Goal: Information Seeking & Learning: Learn about a topic

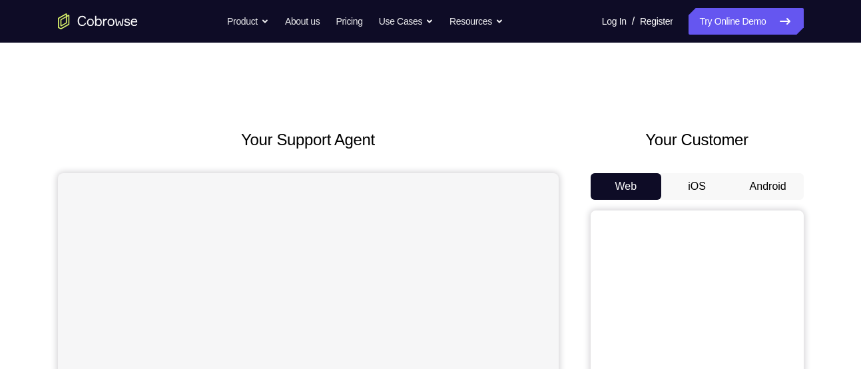
click at [773, 187] on button "Android" at bounding box center [768, 186] width 71 height 27
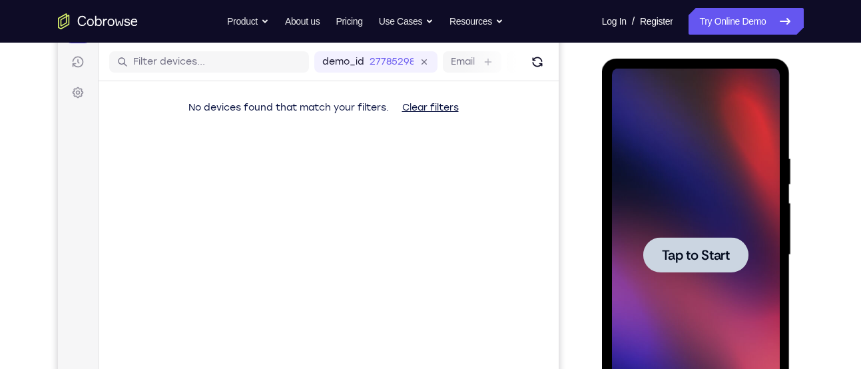
click at [712, 237] on div at bounding box center [696, 254] width 105 height 35
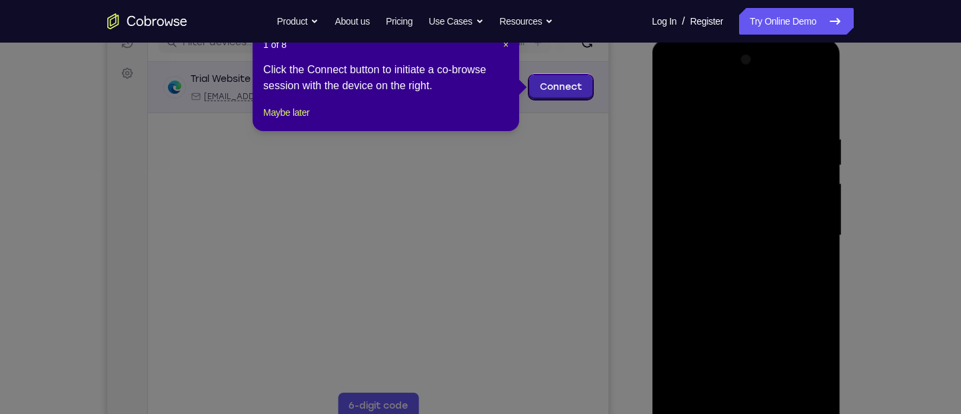
scroll to position [177, 0]
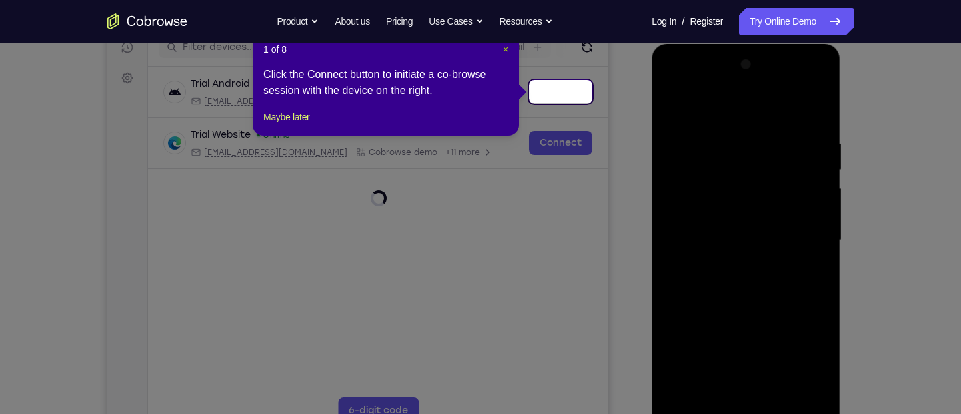
click at [504, 47] on span "×" at bounding box center [505, 49] width 5 height 11
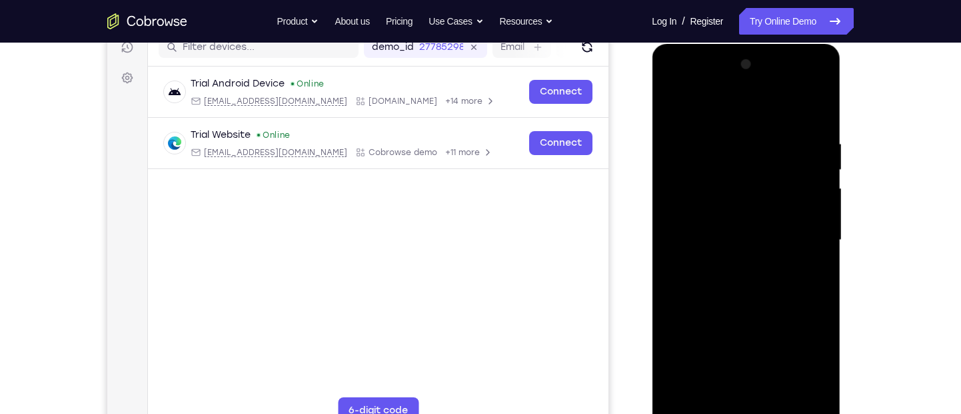
scroll to position [229, 0]
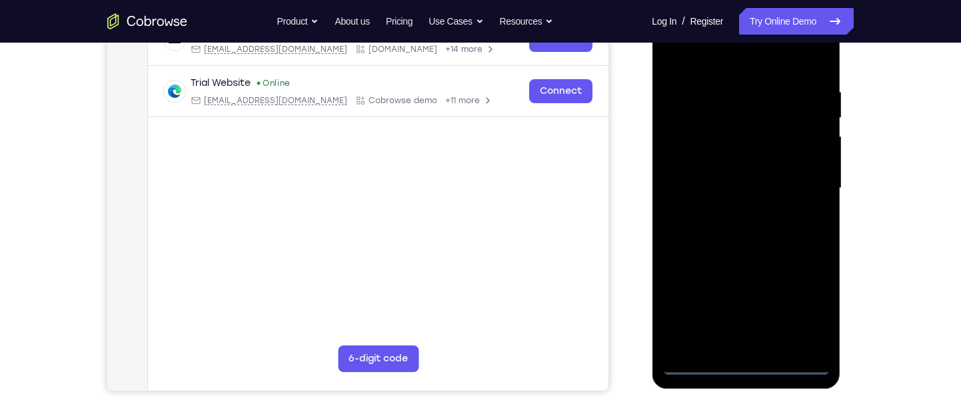
click at [745, 360] on div at bounding box center [746, 188] width 168 height 373
click at [747, 365] on div at bounding box center [746, 188] width 168 height 373
click at [811, 312] on div at bounding box center [746, 188] width 168 height 373
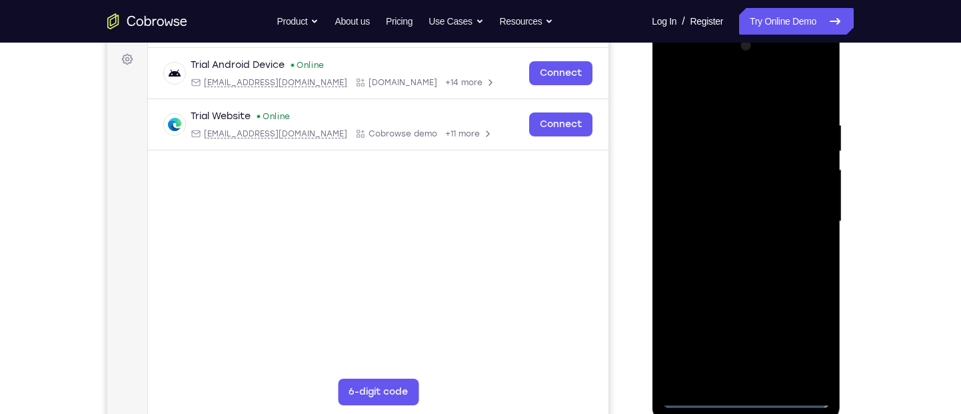
scroll to position [191, 0]
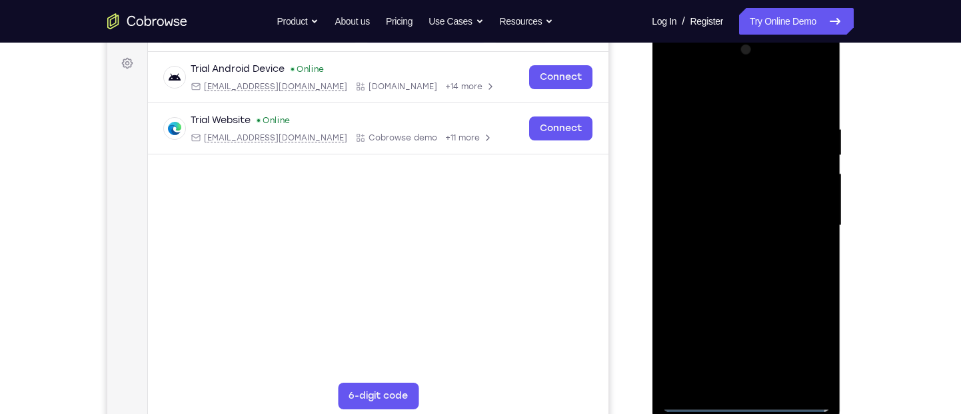
click at [731, 95] on div at bounding box center [746, 225] width 168 height 373
click at [804, 221] on div at bounding box center [746, 225] width 168 height 373
click at [727, 246] on div at bounding box center [746, 225] width 168 height 373
click at [717, 214] on div at bounding box center [746, 225] width 168 height 373
click at [717, 197] on div at bounding box center [746, 225] width 168 height 373
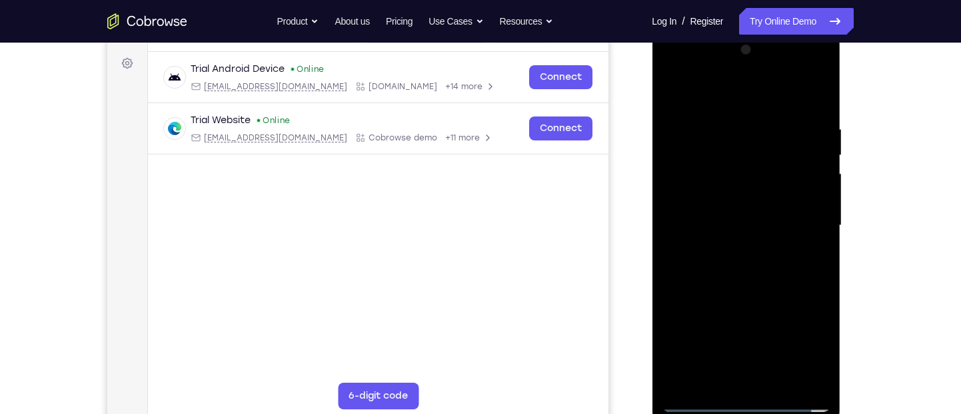
click at [712, 221] on div at bounding box center [746, 225] width 168 height 373
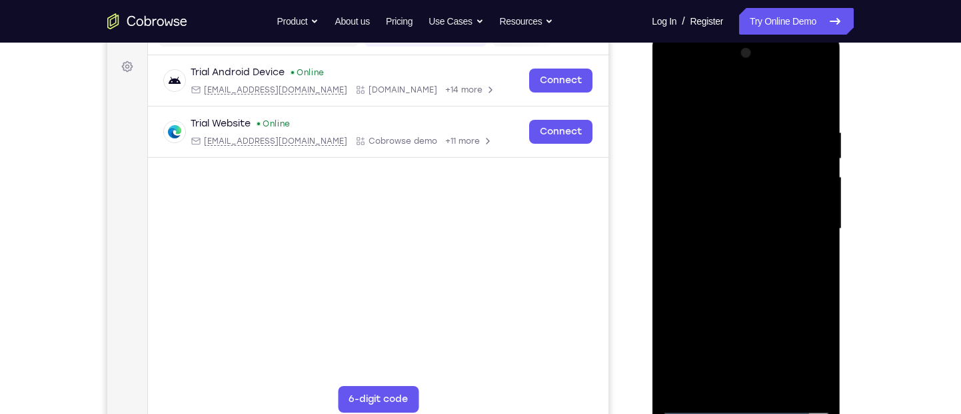
scroll to position [187, 0]
click at [745, 291] on div at bounding box center [746, 229] width 168 height 373
drag, startPoint x: 733, startPoint y: 101, endPoint x: 744, endPoint y: -116, distance: 217.5
click at [744, 33] on html "Online web based iOS Simulators and Android Emulators. Run iPhone, iPad, Mobile…" at bounding box center [747, 233] width 190 height 400
drag, startPoint x: 682, startPoint y: 95, endPoint x: 1507, endPoint y: 124, distance: 825.3
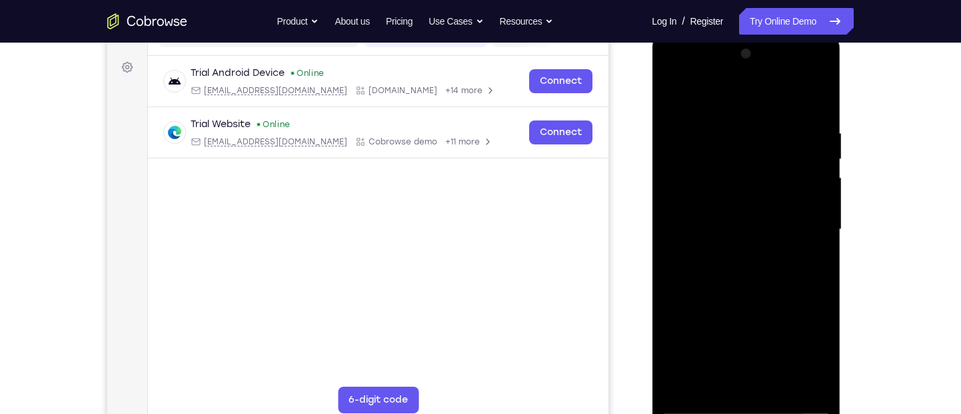
click at [841, 91] on html "Online web based iOS Simulators and Android Emulators. Run iPhone, iPad, Mobile…" at bounding box center [747, 233] width 190 height 400
click at [820, 95] on div at bounding box center [746, 229] width 168 height 373
click at [702, 224] on div at bounding box center [746, 229] width 168 height 373
click at [753, 135] on div at bounding box center [746, 229] width 168 height 373
click at [761, 195] on div at bounding box center [746, 229] width 168 height 373
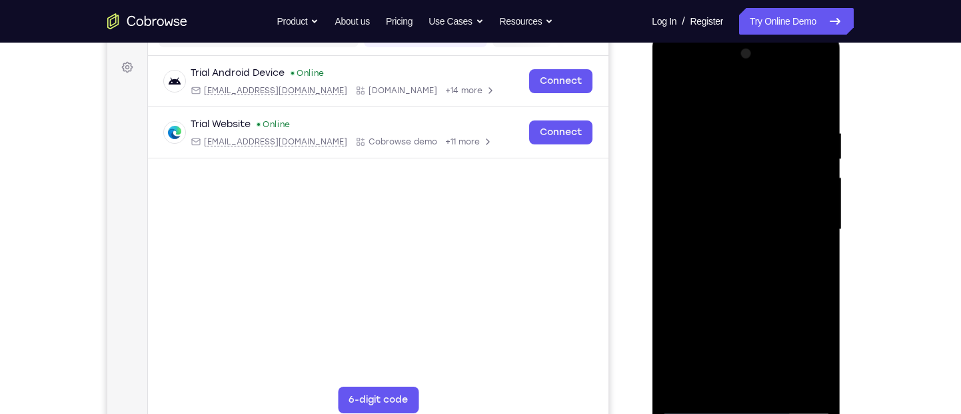
click at [676, 88] on div at bounding box center [746, 229] width 168 height 373
click at [788, 200] on div at bounding box center [746, 229] width 168 height 373
click at [762, 198] on div at bounding box center [746, 229] width 168 height 373
click at [704, 203] on div at bounding box center [746, 229] width 168 height 373
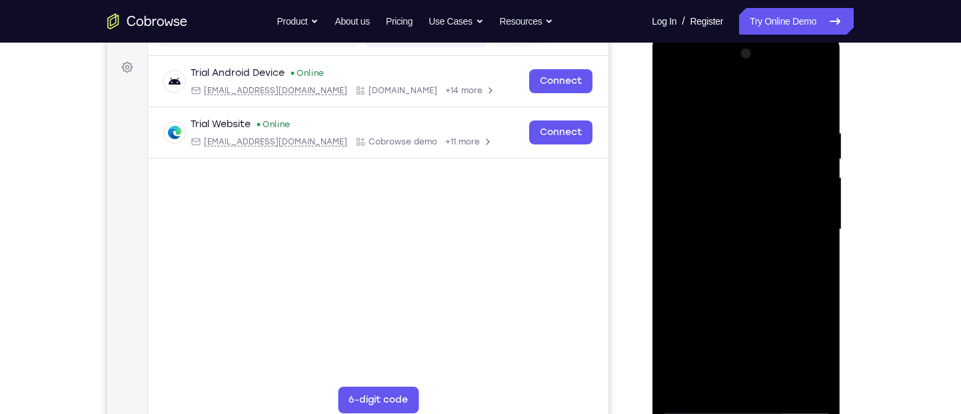
click at [779, 368] on div at bounding box center [746, 229] width 168 height 373
click at [732, 304] on div at bounding box center [746, 229] width 168 height 373
click at [675, 97] on div at bounding box center [746, 229] width 168 height 373
click at [688, 117] on div at bounding box center [746, 229] width 168 height 373
click at [682, 368] on div at bounding box center [746, 229] width 168 height 373
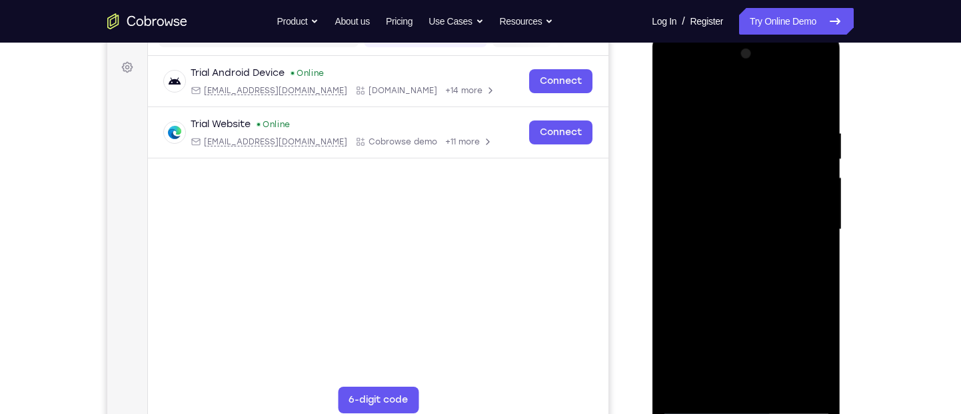
click at [708, 182] on div at bounding box center [746, 229] width 168 height 373
click at [690, 123] on div at bounding box center [746, 229] width 168 height 373
click at [807, 93] on div at bounding box center [746, 229] width 168 height 373
click at [672, 97] on div at bounding box center [746, 229] width 168 height 373
click at [818, 99] on div at bounding box center [746, 229] width 168 height 373
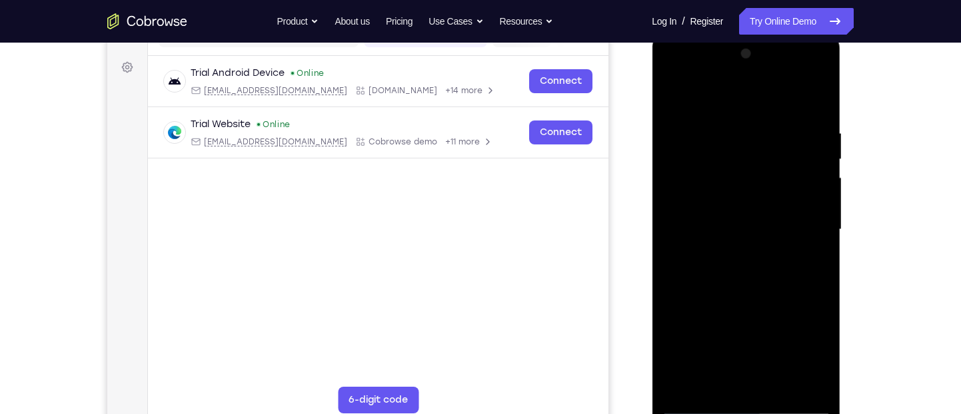
click at [720, 128] on div at bounding box center [746, 229] width 168 height 373
click at [815, 102] on div at bounding box center [746, 229] width 168 height 373
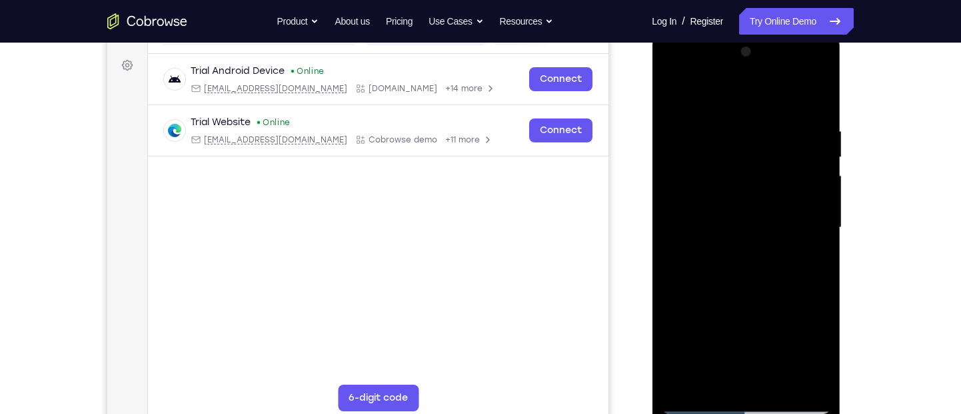
scroll to position [188, 0]
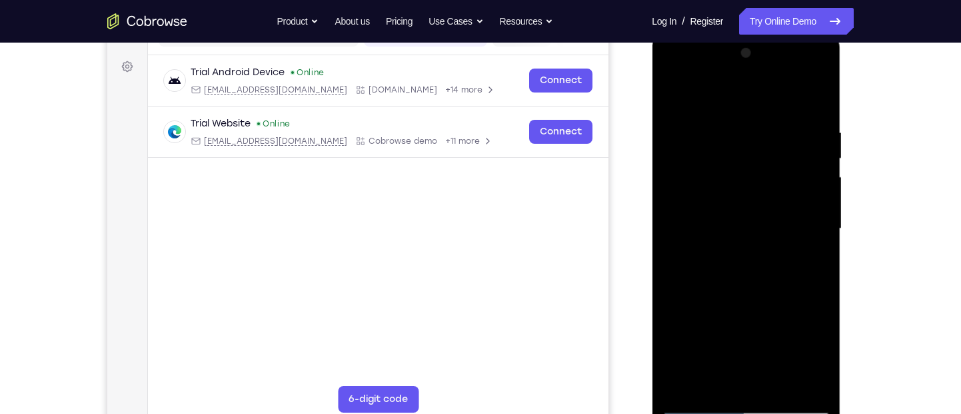
click at [779, 368] on div at bounding box center [746, 229] width 168 height 373
drag, startPoint x: 760, startPoint y: 357, endPoint x: 775, endPoint y: 159, distance: 198.4
click at [775, 159] on div at bounding box center [746, 229] width 168 height 373
drag, startPoint x: 753, startPoint y: 352, endPoint x: 775, endPoint y: 199, distance: 154.0
click at [775, 199] on div at bounding box center [746, 229] width 168 height 373
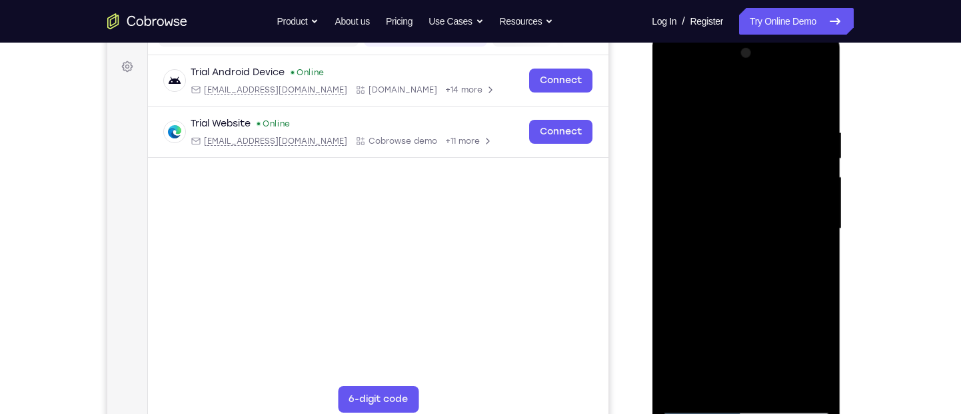
drag, startPoint x: 747, startPoint y: 203, endPoint x: 700, endPoint y: 452, distance: 253.6
click at [700, 368] on html "Online web based iOS Simulators and Android Emulators. Run iPhone, iPad, Mobile…" at bounding box center [747, 233] width 190 height 400
drag, startPoint x: 721, startPoint y: 205, endPoint x: 706, endPoint y: 330, distance: 126.2
click at [706, 330] on div at bounding box center [746, 229] width 168 height 373
click at [674, 95] on div at bounding box center [746, 229] width 168 height 373
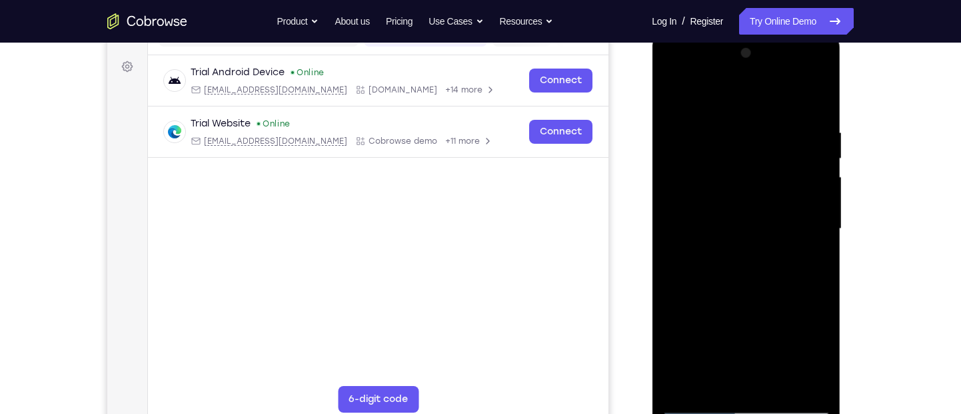
click at [682, 117] on div at bounding box center [746, 229] width 168 height 373
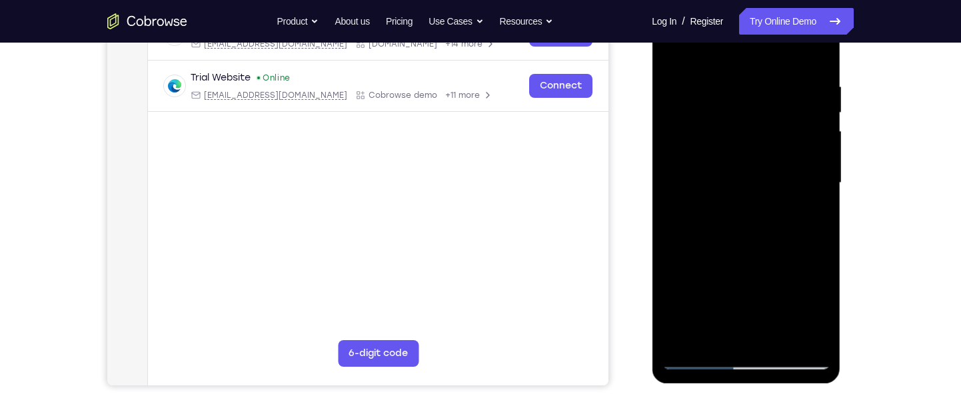
scroll to position [251, 0]
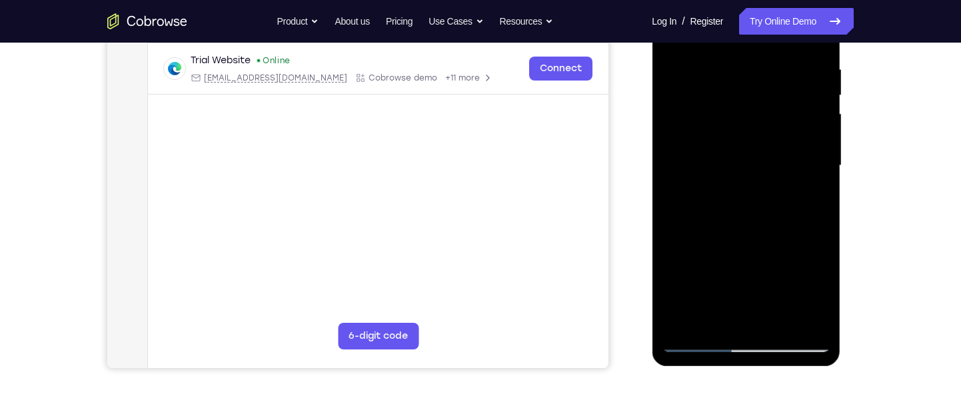
click at [688, 314] on div at bounding box center [746, 165] width 168 height 373
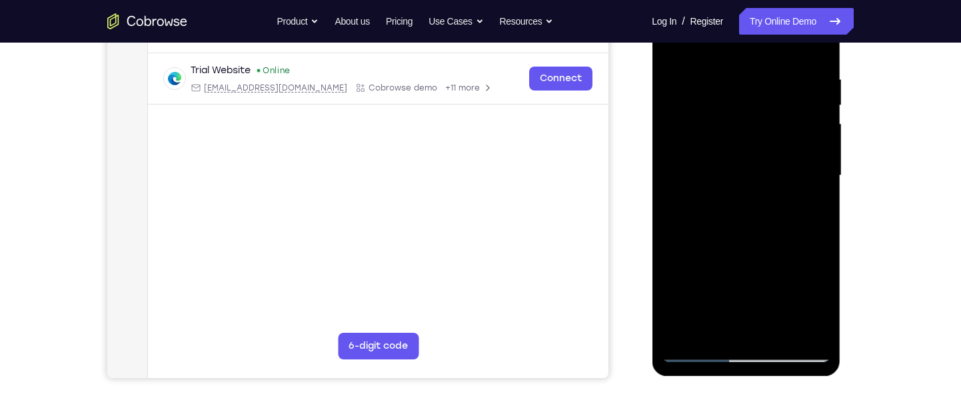
scroll to position [231, 0]
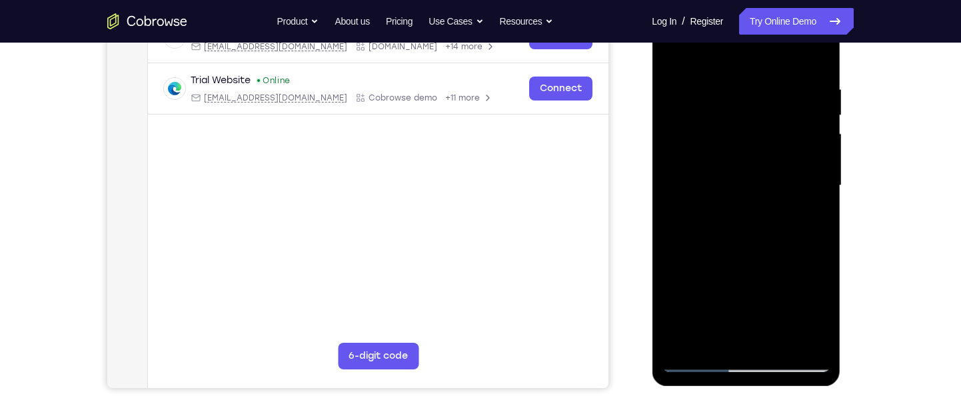
drag, startPoint x: 778, startPoint y: 213, endPoint x: 780, endPoint y: 165, distance: 47.3
click at [780, 165] on div at bounding box center [746, 185] width 168 height 373
drag, startPoint x: 759, startPoint y: 256, endPoint x: 776, endPoint y: 83, distance: 174.1
click at [776, 83] on div at bounding box center [746, 185] width 168 height 373
drag, startPoint x: 771, startPoint y: 248, endPoint x: 771, endPoint y: 125, distance: 123.2
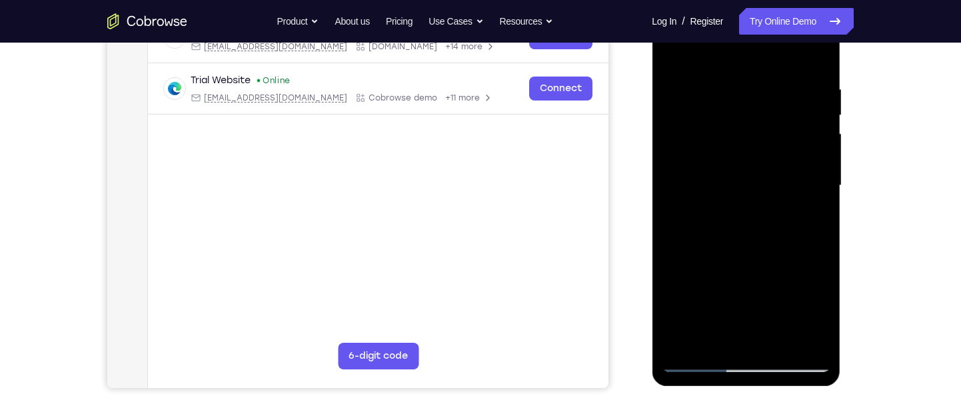
click at [771, 125] on div at bounding box center [746, 185] width 168 height 373
drag, startPoint x: 773, startPoint y: 254, endPoint x: 773, endPoint y: 127, distance: 127.2
click at [773, 127] on div at bounding box center [746, 185] width 168 height 373
drag, startPoint x: 761, startPoint y: 250, endPoint x: 765, endPoint y: 108, distance: 142.6
click at [765, 108] on div at bounding box center [746, 185] width 168 height 373
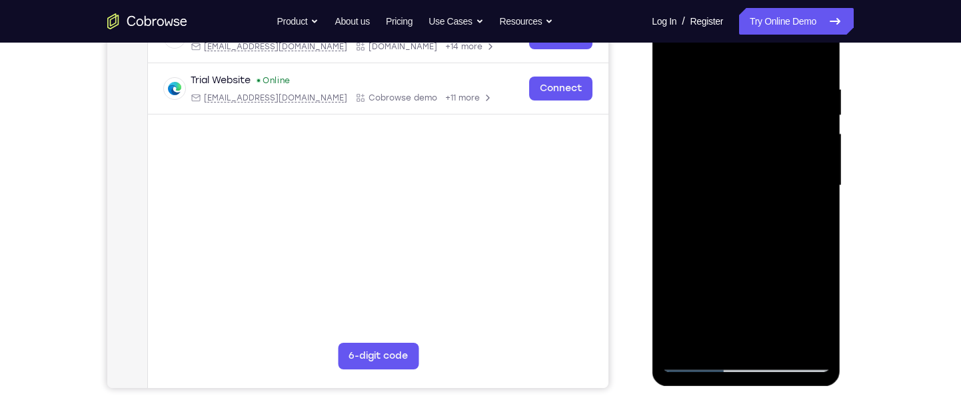
drag, startPoint x: 775, startPoint y: 258, endPoint x: 777, endPoint y: 117, distance: 141.2
click at [777, 117] on div at bounding box center [746, 185] width 168 height 373
drag, startPoint x: 764, startPoint y: 254, endPoint x: 768, endPoint y: 79, distance: 175.9
click at [768, 79] on div at bounding box center [746, 185] width 168 height 373
drag, startPoint x: 789, startPoint y: 245, endPoint x: 771, endPoint y: 69, distance: 176.8
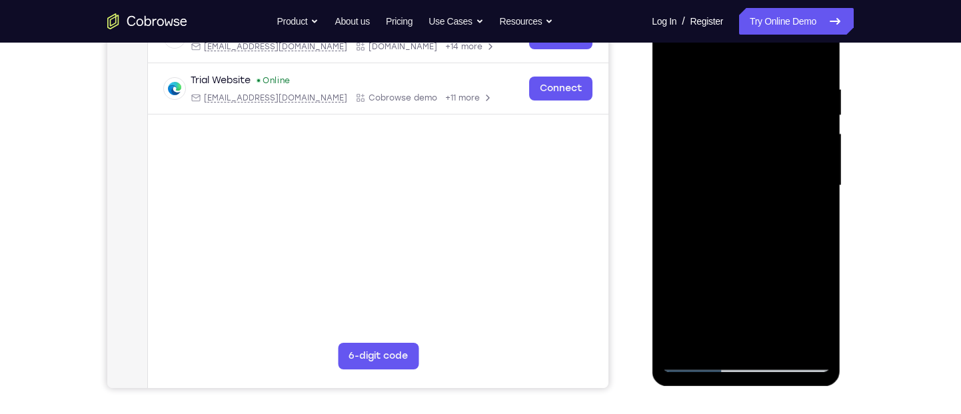
click at [771, 69] on div at bounding box center [746, 185] width 168 height 373
drag, startPoint x: 777, startPoint y: 257, endPoint x: 776, endPoint y: 95, distance: 161.9
click at [776, 95] on div at bounding box center [746, 185] width 168 height 373
drag, startPoint x: 775, startPoint y: 256, endPoint x: 788, endPoint y: 100, distance: 156.5
click at [788, 100] on div at bounding box center [746, 185] width 168 height 373
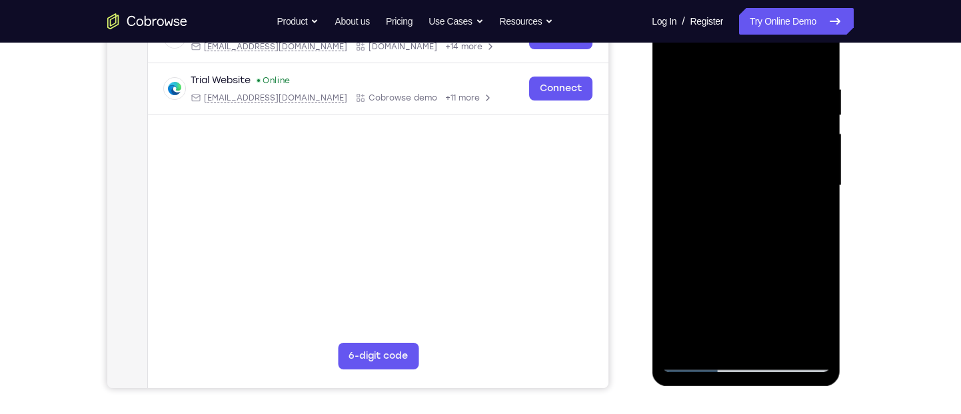
drag, startPoint x: 770, startPoint y: 250, endPoint x: 775, endPoint y: 73, distance: 177.3
click at [775, 73] on div at bounding box center [746, 185] width 168 height 373
drag, startPoint x: 776, startPoint y: 253, endPoint x: 772, endPoint y: 61, distance: 192.6
click at [772, 61] on div at bounding box center [746, 185] width 168 height 373
drag, startPoint x: 775, startPoint y: 257, endPoint x: 773, endPoint y: 83, distance: 174.6
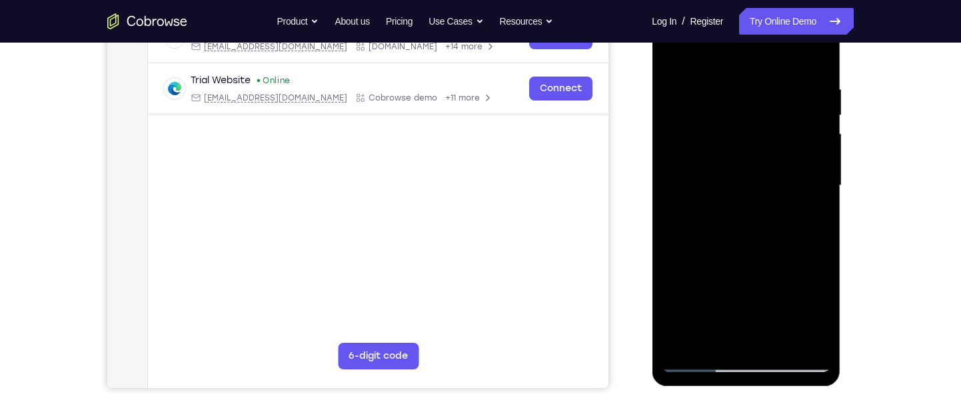
click at [773, 83] on div at bounding box center [746, 185] width 168 height 373
drag, startPoint x: 780, startPoint y: 259, endPoint x: 776, endPoint y: 90, distance: 169.3
click at [776, 90] on div at bounding box center [746, 185] width 168 height 373
drag, startPoint x: 769, startPoint y: 260, endPoint x: 785, endPoint y: 65, distance: 195.8
click at [785, 65] on div at bounding box center [746, 185] width 168 height 373
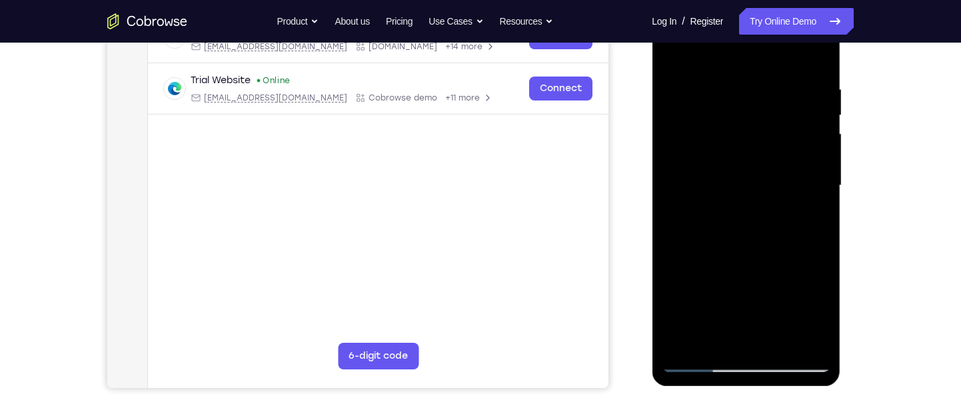
drag, startPoint x: 773, startPoint y: 268, endPoint x: 771, endPoint y: 43, distance: 225.2
click at [771, 43] on div at bounding box center [746, 185] width 168 height 373
drag, startPoint x: 771, startPoint y: 260, endPoint x: 766, endPoint y: 55, distance: 205.3
click at [766, 55] on div at bounding box center [746, 185] width 168 height 373
drag, startPoint x: 766, startPoint y: 264, endPoint x: 781, endPoint y: 75, distance: 189.8
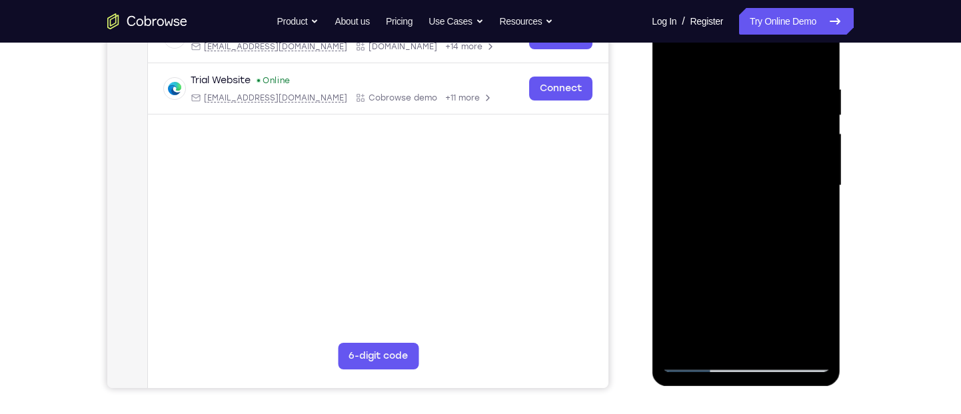
click at [781, 75] on div at bounding box center [746, 185] width 168 height 373
drag, startPoint x: 768, startPoint y: 258, endPoint x: 769, endPoint y: 85, distance: 172.6
click at [769, 85] on div at bounding box center [746, 185] width 168 height 373
click at [689, 103] on div at bounding box center [746, 185] width 168 height 373
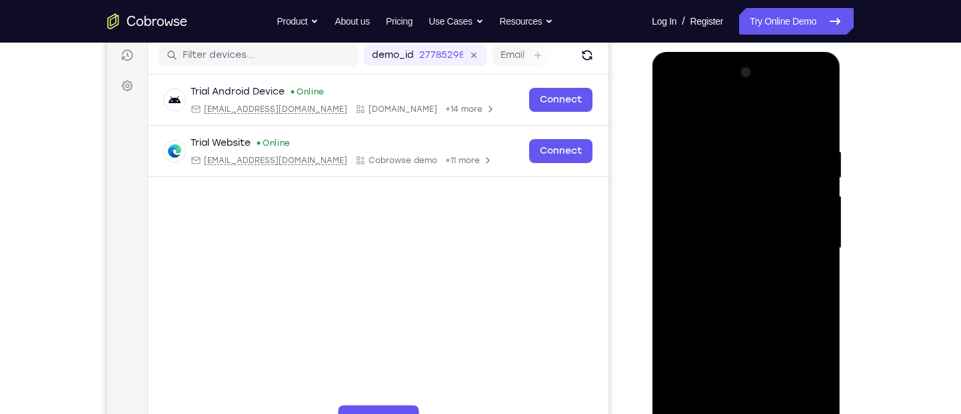
scroll to position [168, 0]
click at [813, 116] on div at bounding box center [746, 249] width 168 height 373
click at [815, 118] on div at bounding box center [746, 249] width 168 height 373
click at [675, 115] on div at bounding box center [746, 249] width 168 height 373
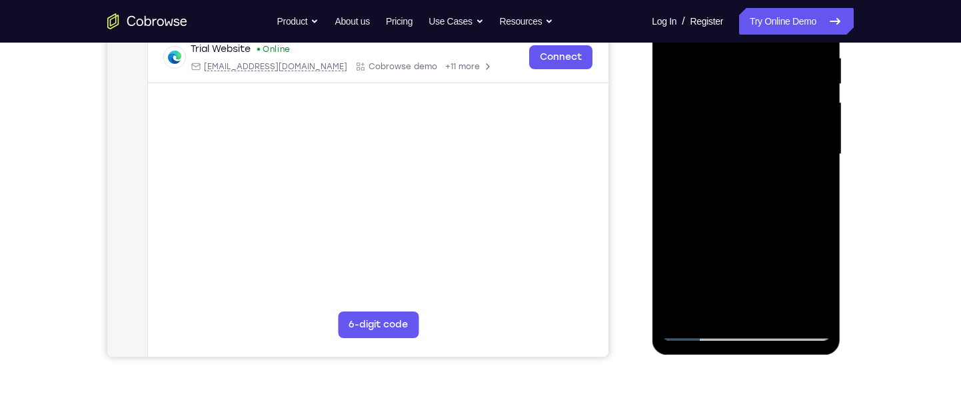
scroll to position [264, 0]
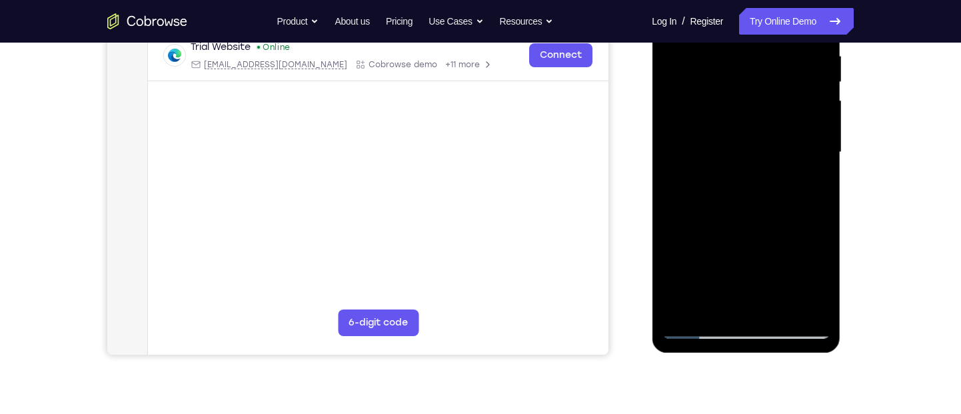
click at [773, 309] on div at bounding box center [746, 152] width 168 height 373
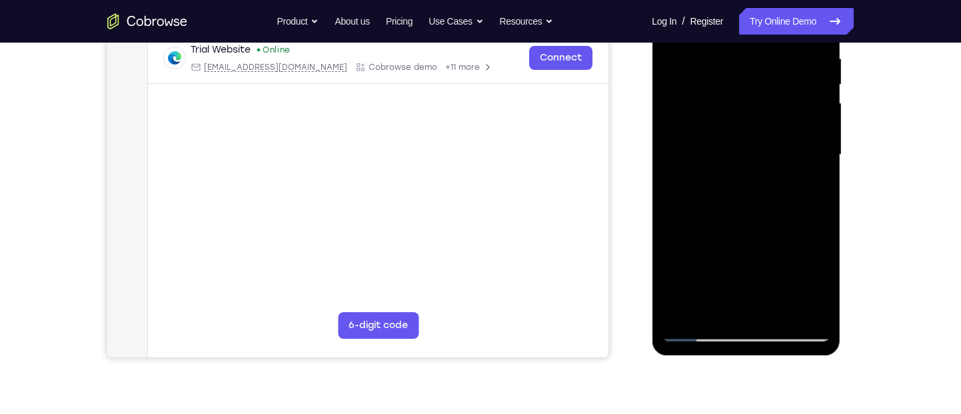
drag, startPoint x: 1519, startPoint y: 172, endPoint x: 783, endPoint y: 265, distance: 742.0
drag, startPoint x: 783, startPoint y: 265, endPoint x: 808, endPoint y: 64, distance: 202.8
click at [808, 64] on div at bounding box center [746, 155] width 168 height 373
drag, startPoint x: 785, startPoint y: 119, endPoint x: 776, endPoint y: 381, distance: 262.6
click at [776, 358] on html "Online web based iOS Simulators and Android Emulators. Run iPhone, iPad, Mobile…" at bounding box center [747, 159] width 190 height 400
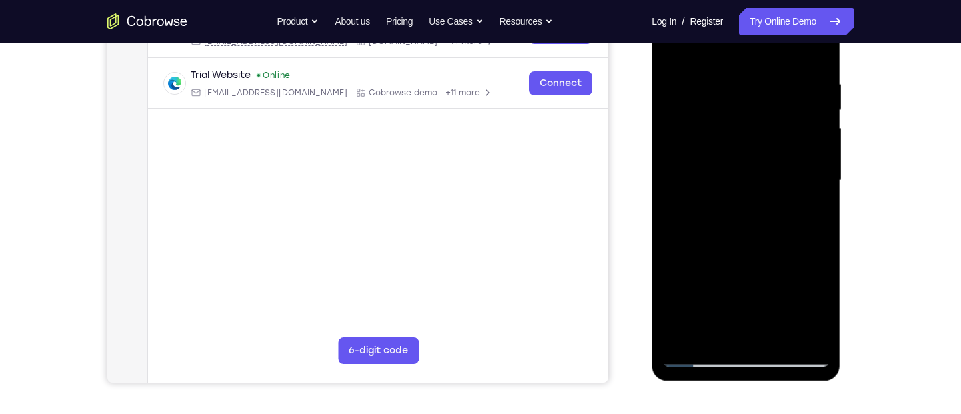
scroll to position [234, 0]
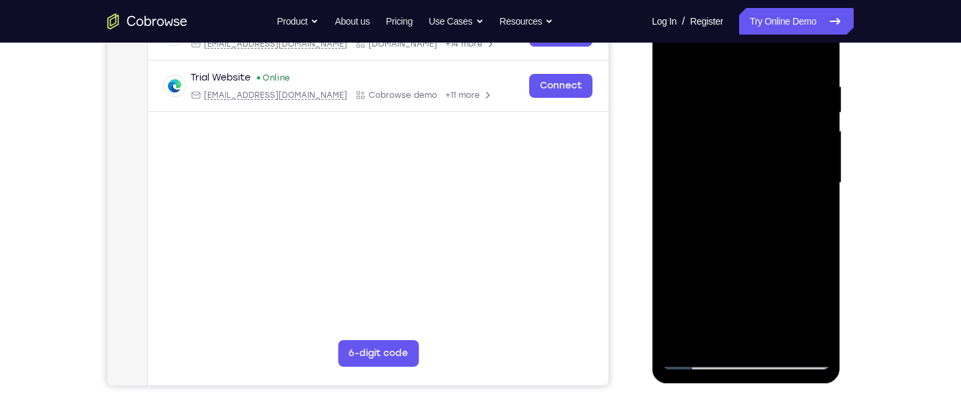
click at [710, 316] on div at bounding box center [746, 183] width 168 height 373
drag, startPoint x: 781, startPoint y: 239, endPoint x: 784, endPoint y: 101, distance: 137.9
click at [784, 101] on div at bounding box center [746, 183] width 168 height 373
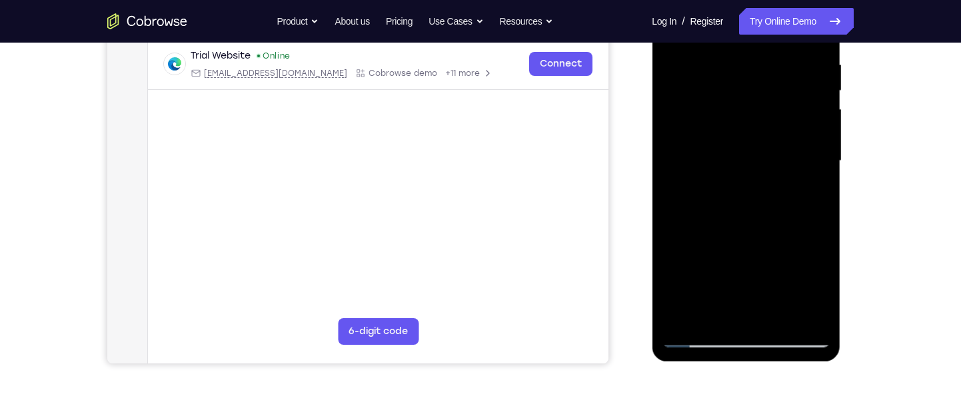
scroll to position [256, 0]
click at [696, 336] on div at bounding box center [746, 160] width 168 height 373
drag, startPoint x: 767, startPoint y: 264, endPoint x: 773, endPoint y: 234, distance: 31.2
click at [773, 234] on div at bounding box center [746, 160] width 168 height 373
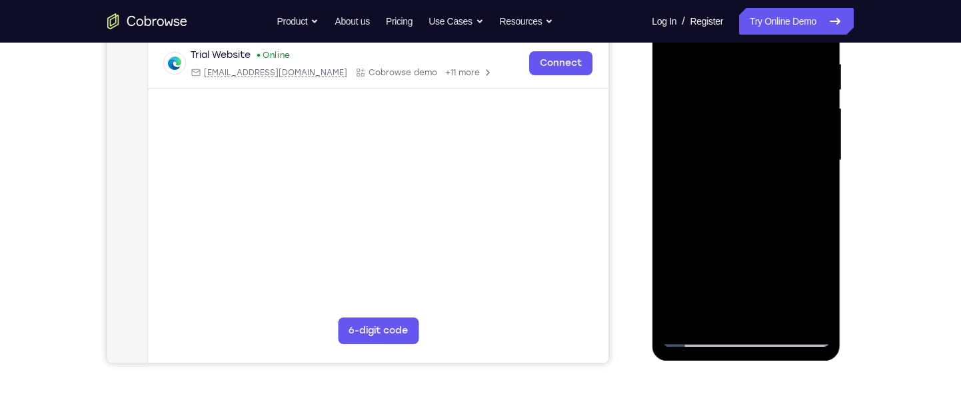
click at [820, 167] on div at bounding box center [746, 160] width 168 height 373
click at [747, 181] on div at bounding box center [746, 160] width 168 height 373
drag, startPoint x: 763, startPoint y: 274, endPoint x: 781, endPoint y: 33, distance: 241.2
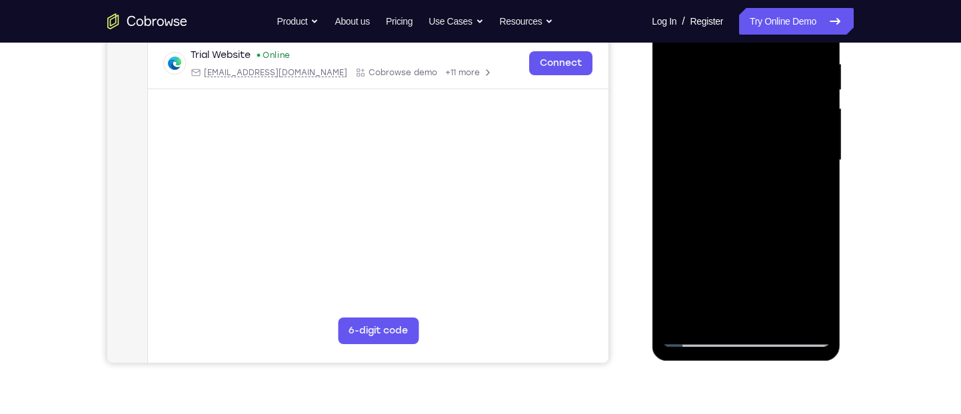
click at [781, 33] on div at bounding box center [746, 160] width 168 height 373
click at [776, 239] on div at bounding box center [746, 160] width 168 height 373
drag, startPoint x: 763, startPoint y: 264, endPoint x: 777, endPoint y: 48, distance: 216.3
click at [777, 48] on div at bounding box center [746, 160] width 168 height 373
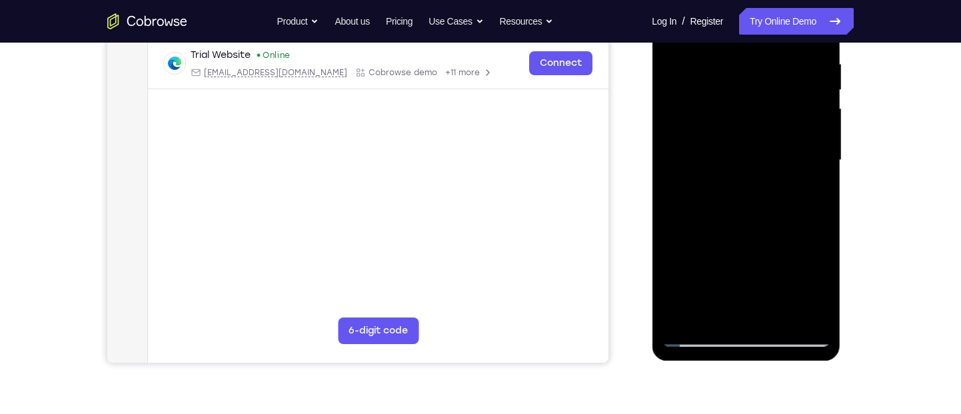
click at [765, 262] on div at bounding box center [746, 160] width 168 height 373
drag, startPoint x: 765, startPoint y: 262, endPoint x: 787, endPoint y: 18, distance: 245.5
click at [787, 18] on div at bounding box center [746, 160] width 168 height 373
click at [768, 249] on div at bounding box center [746, 160] width 168 height 373
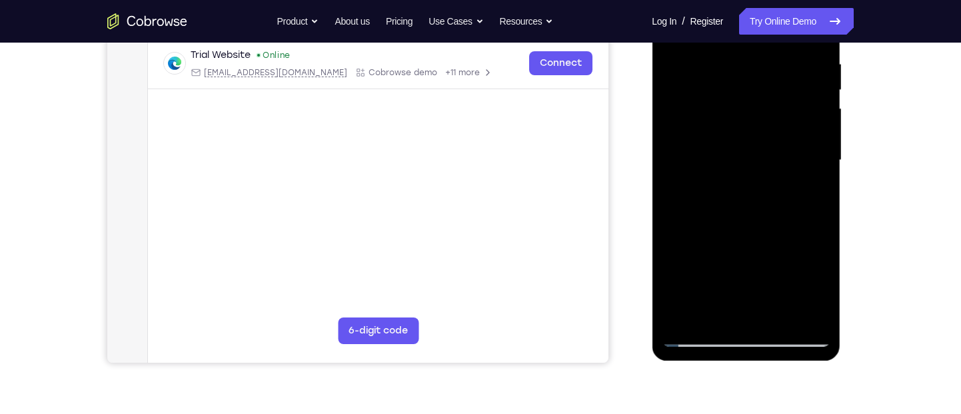
click at [768, 249] on div at bounding box center [746, 160] width 168 height 373
drag, startPoint x: 768, startPoint y: 249, endPoint x: 770, endPoint y: 25, distance: 223.9
click at [770, 25] on div at bounding box center [746, 160] width 168 height 373
drag, startPoint x: 753, startPoint y: 253, endPoint x: 766, endPoint y: 117, distance: 136.5
click at [766, 117] on div at bounding box center [746, 160] width 168 height 373
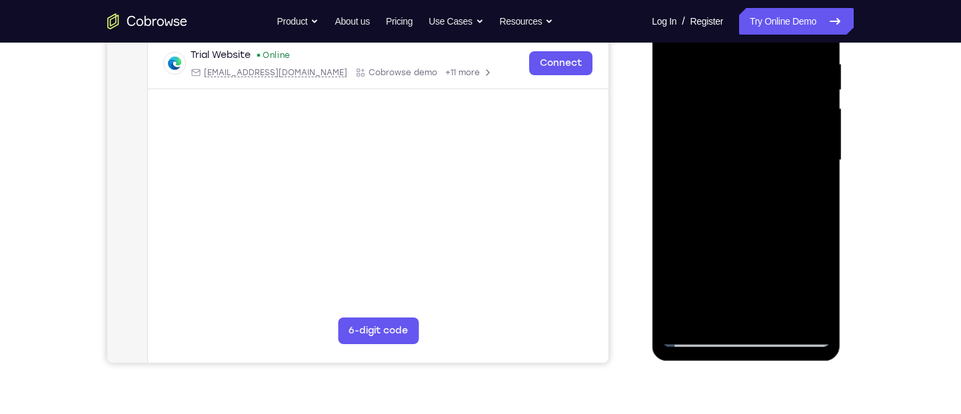
click at [760, 232] on div at bounding box center [746, 160] width 168 height 373
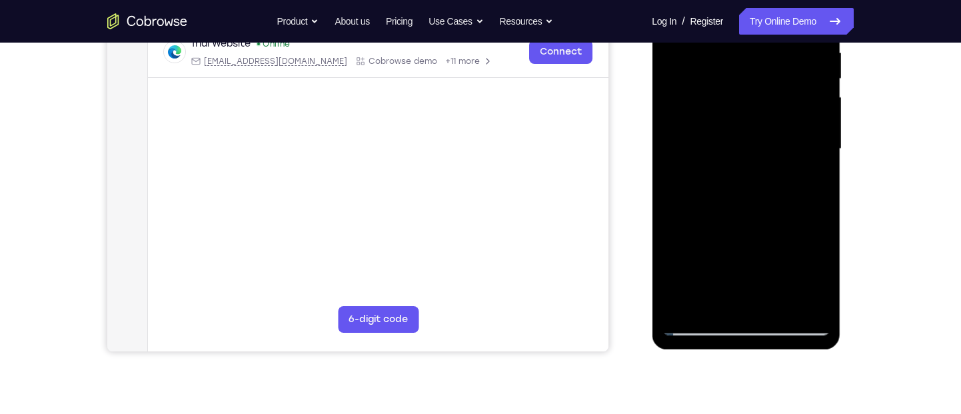
scroll to position [268, 0]
click at [805, 304] on div at bounding box center [746, 148] width 168 height 373
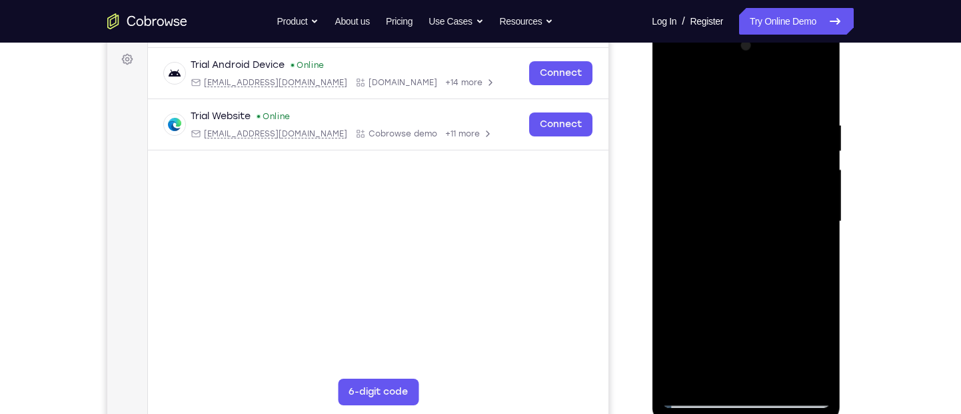
scroll to position [191, 0]
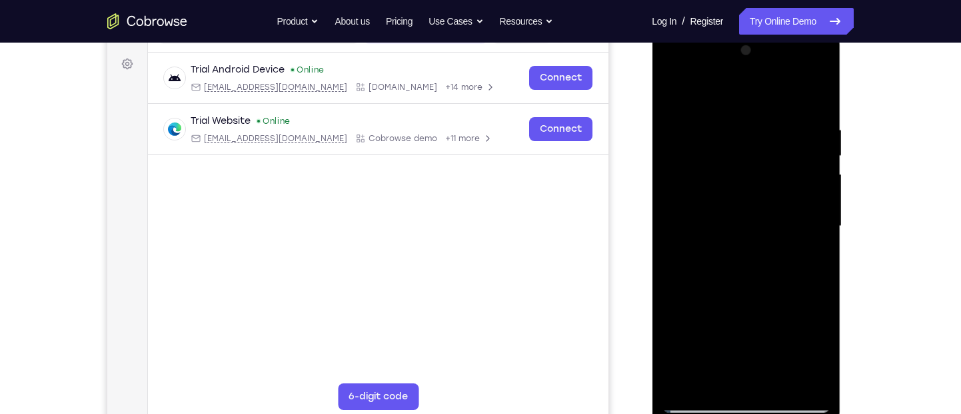
click at [674, 91] on div at bounding box center [746, 226] width 168 height 373
drag, startPoint x: 756, startPoint y: 322, endPoint x: 795, endPoint y: 18, distance: 306.3
click at [795, 30] on html "Online web based iOS Simulators and Android Emulators. Run iPhone, iPad, Mobile…" at bounding box center [747, 230] width 190 height 400
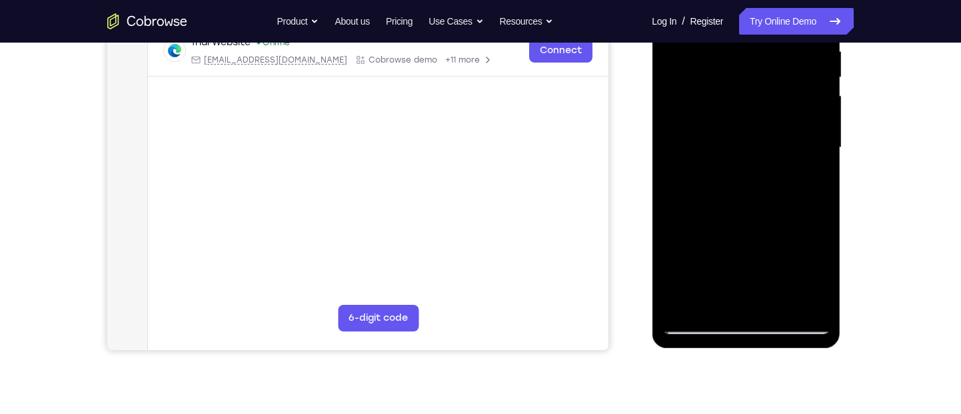
scroll to position [277, 0]
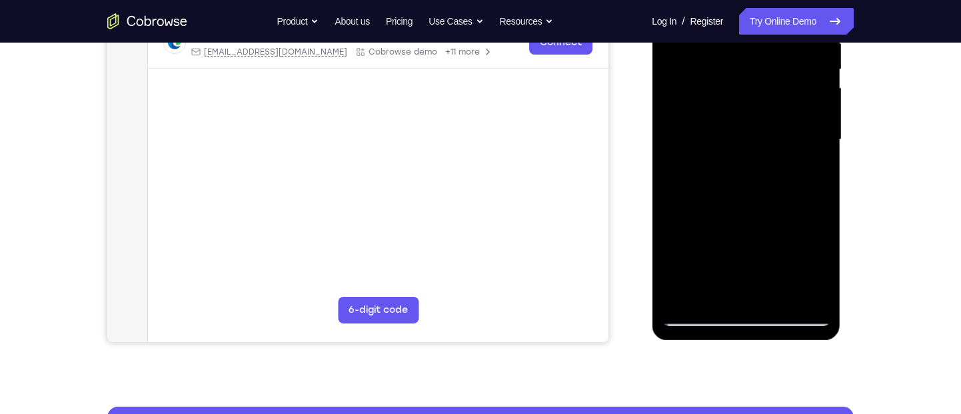
drag, startPoint x: 757, startPoint y: 227, endPoint x: 791, endPoint y: 18, distance: 211.9
click at [791, 18] on div at bounding box center [746, 139] width 168 height 373
drag, startPoint x: 759, startPoint y: 255, endPoint x: 758, endPoint y: 18, distance: 237.2
click at [758, 18] on div at bounding box center [746, 139] width 168 height 373
drag, startPoint x: 694, startPoint y: 268, endPoint x: 708, endPoint y: 65, distance: 203.6
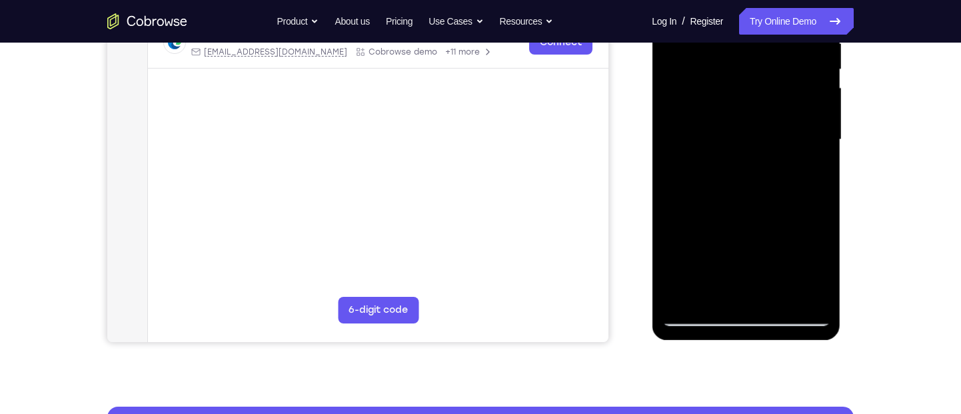
click at [708, 65] on div at bounding box center [746, 139] width 168 height 373
drag, startPoint x: 692, startPoint y: 270, endPoint x: 715, endPoint y: 39, distance: 232.9
click at [715, 39] on div at bounding box center [746, 139] width 168 height 373
click at [687, 263] on div at bounding box center [746, 139] width 168 height 373
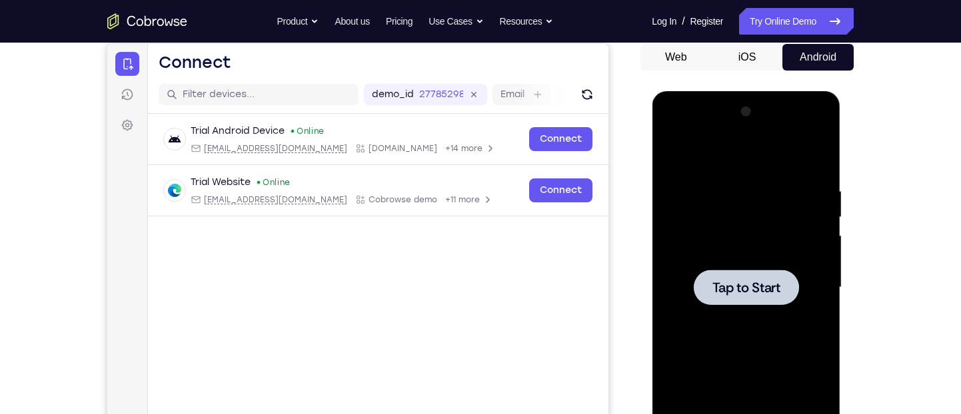
scroll to position [125, 0]
